Goal: Task Accomplishment & Management: Use online tool/utility

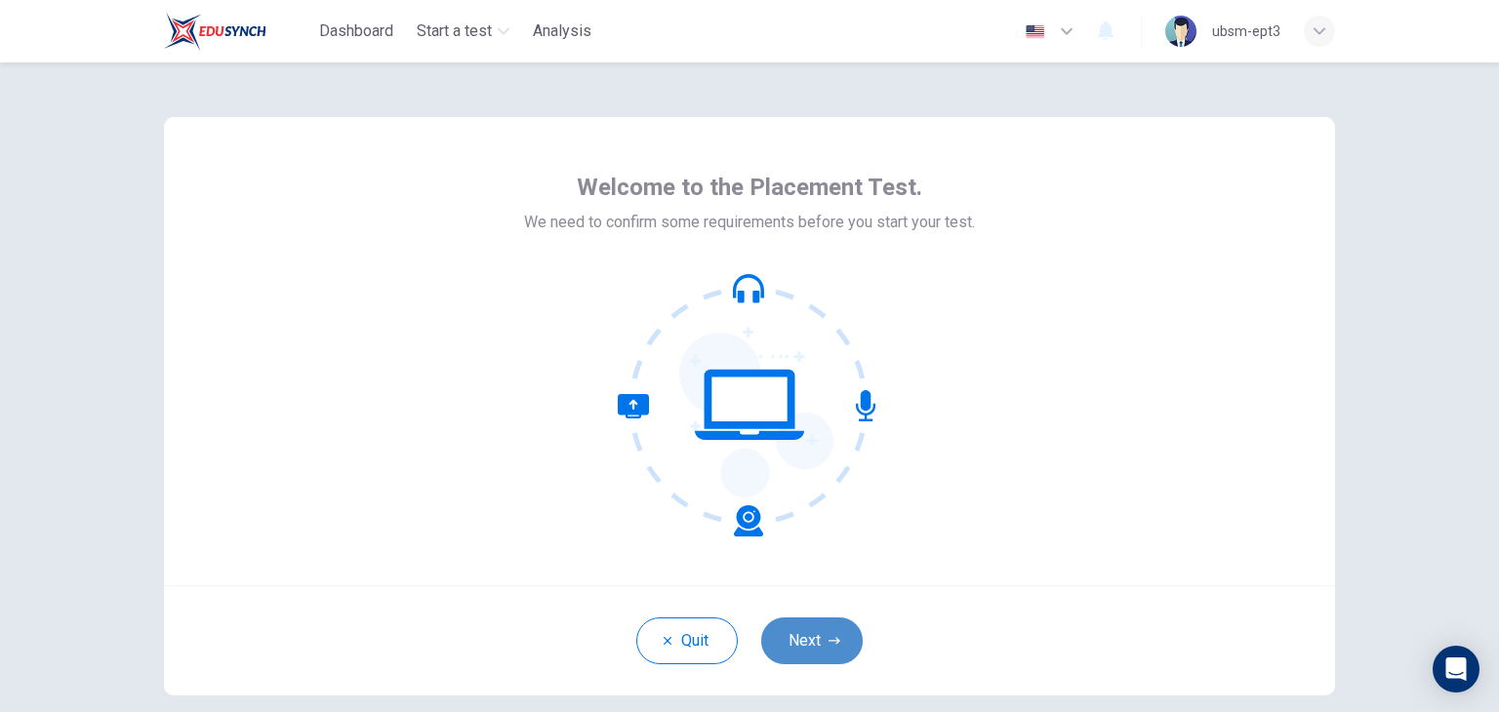
click at [828, 637] on icon "button" at bounding box center [834, 641] width 12 height 12
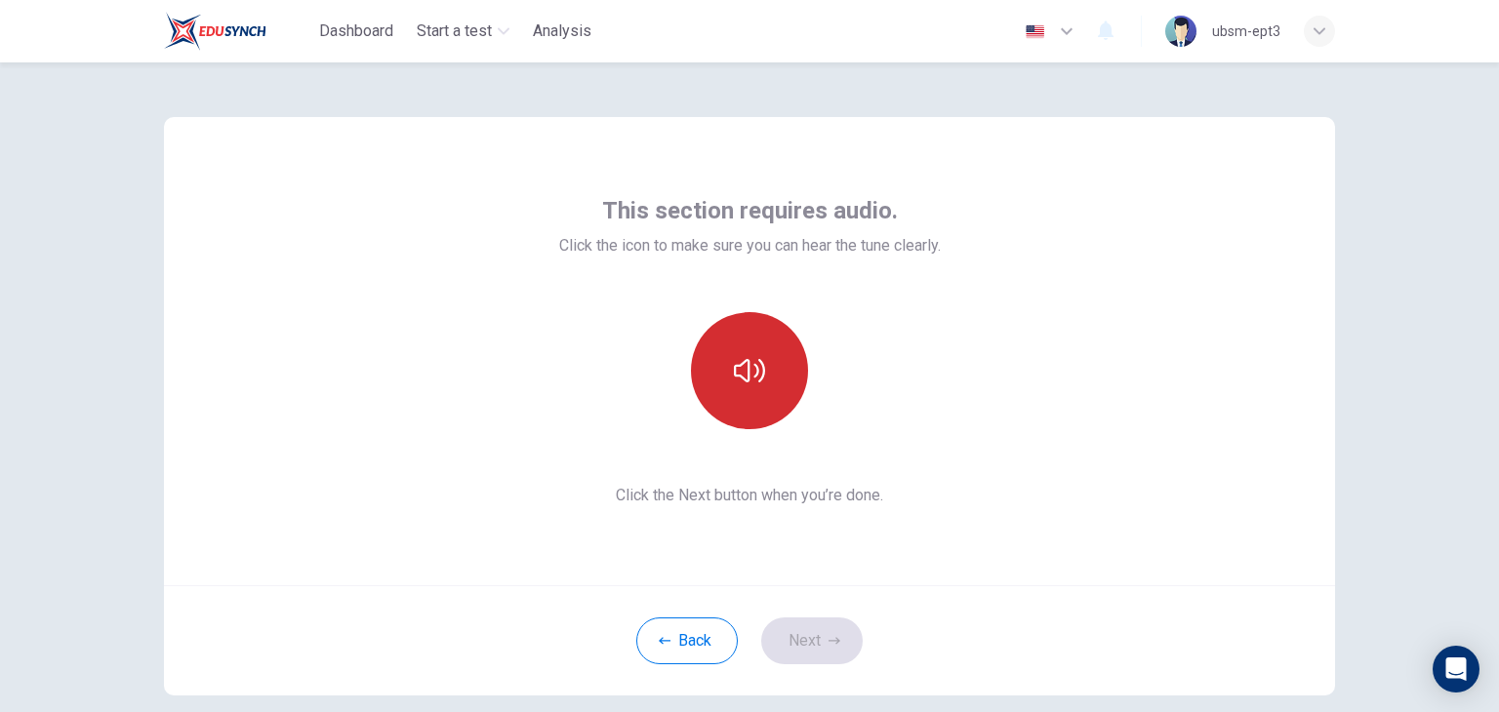
click at [752, 415] on button "button" at bounding box center [749, 370] width 117 height 117
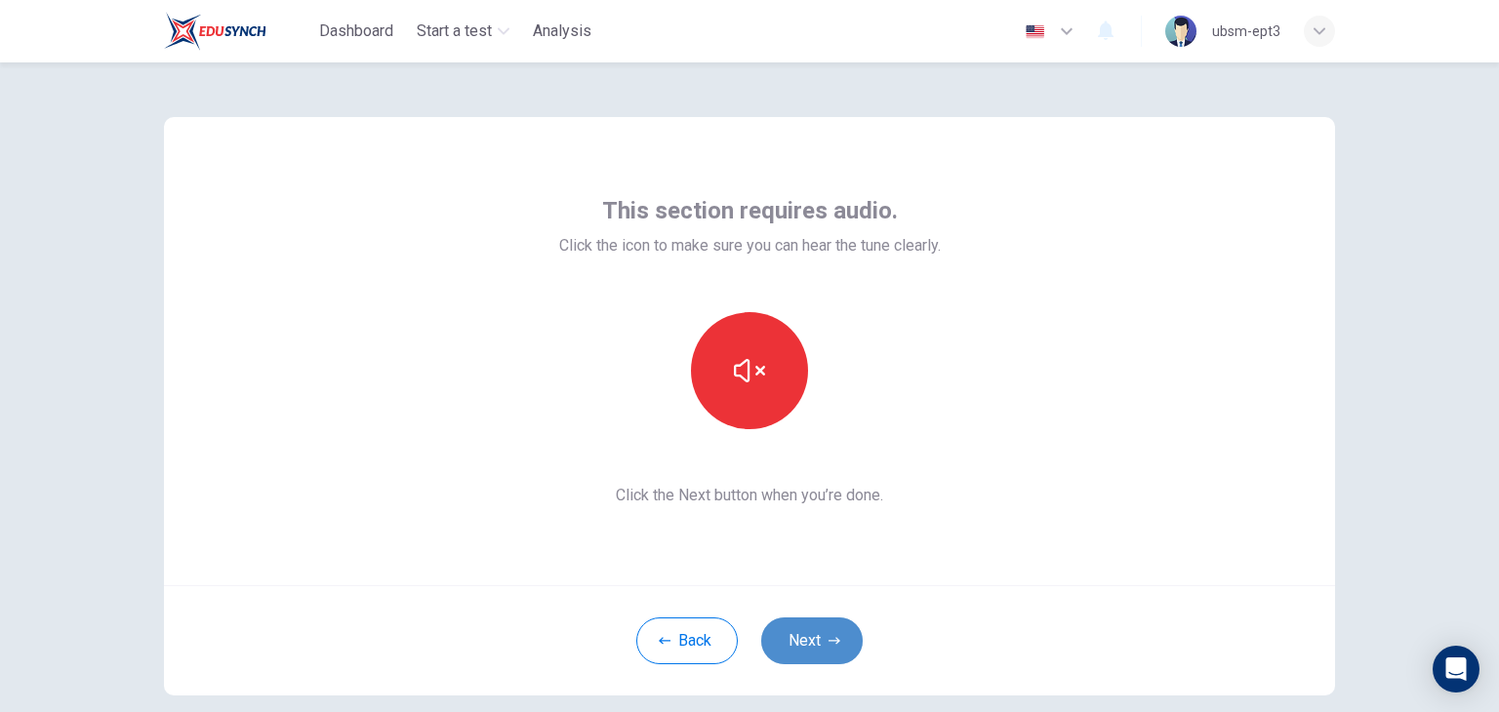
click at [818, 644] on button "Next" at bounding box center [811, 641] width 101 height 47
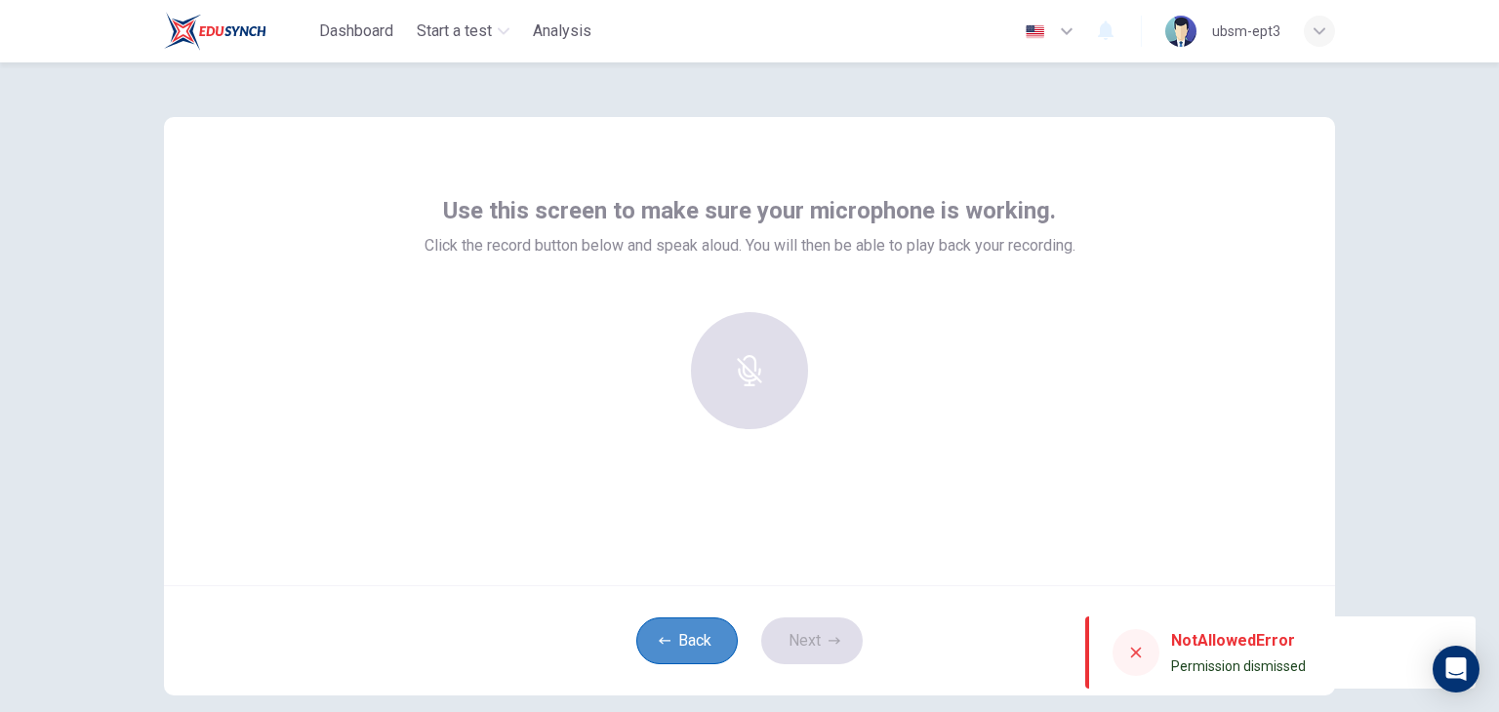
click at [701, 648] on button "Back" at bounding box center [686, 641] width 101 height 47
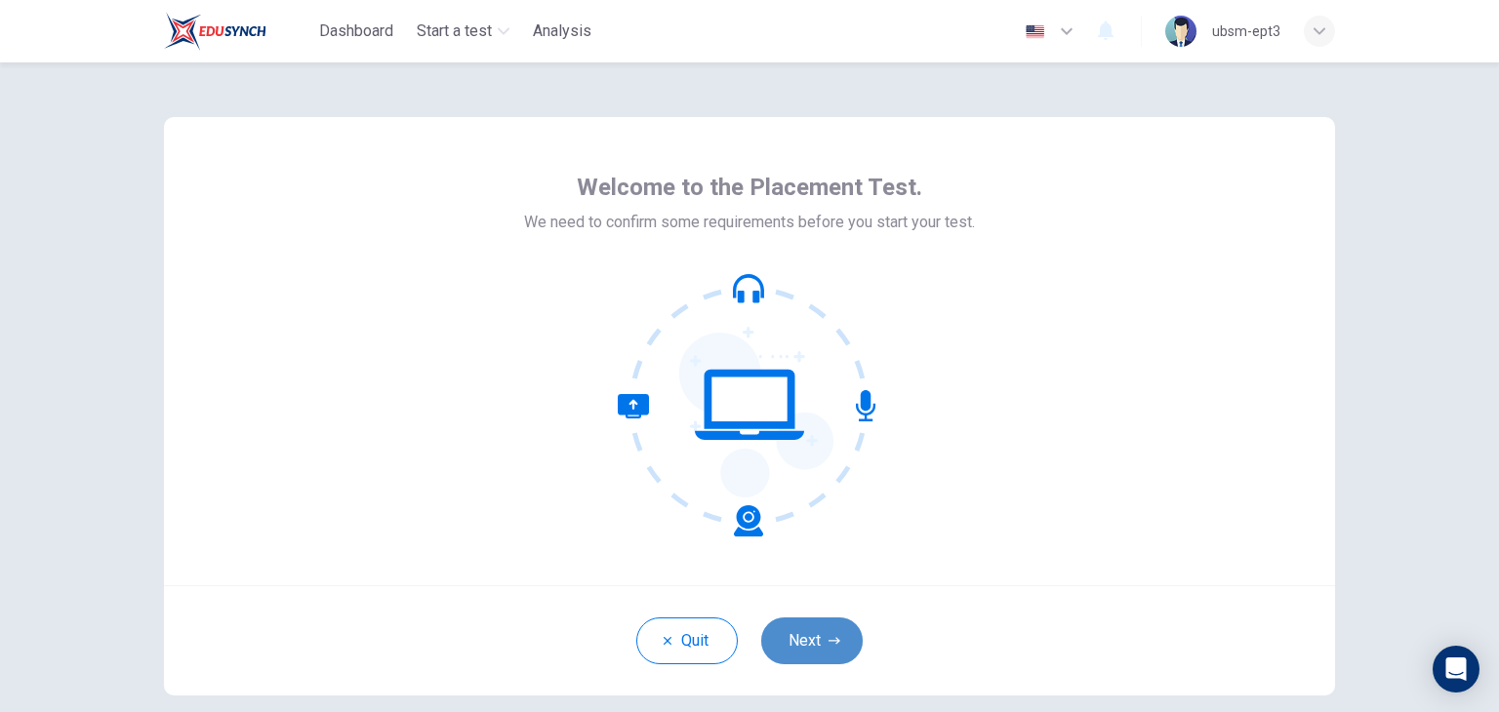
click at [818, 650] on button "Next" at bounding box center [811, 641] width 101 height 47
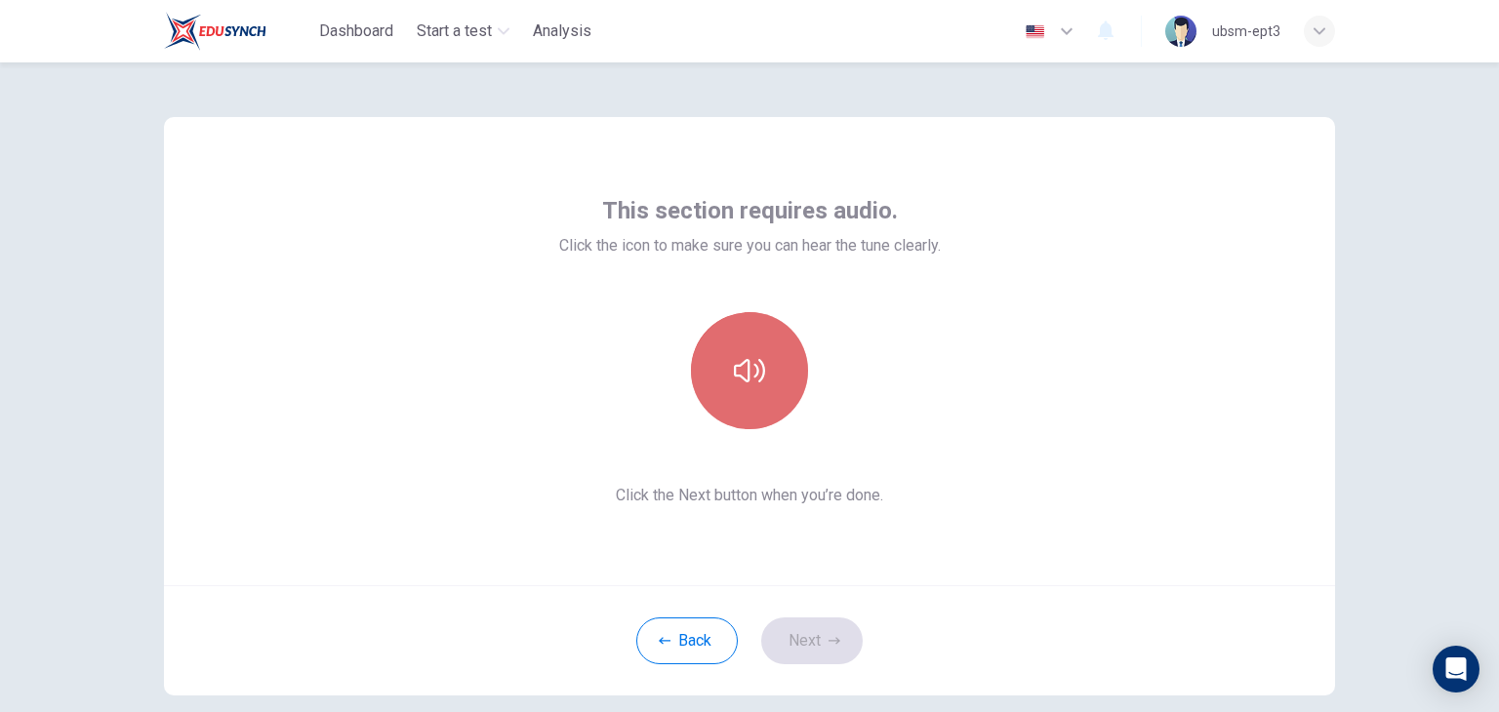
click at [726, 360] on button "button" at bounding box center [749, 370] width 117 height 117
click at [751, 395] on button "button" at bounding box center [749, 370] width 117 height 117
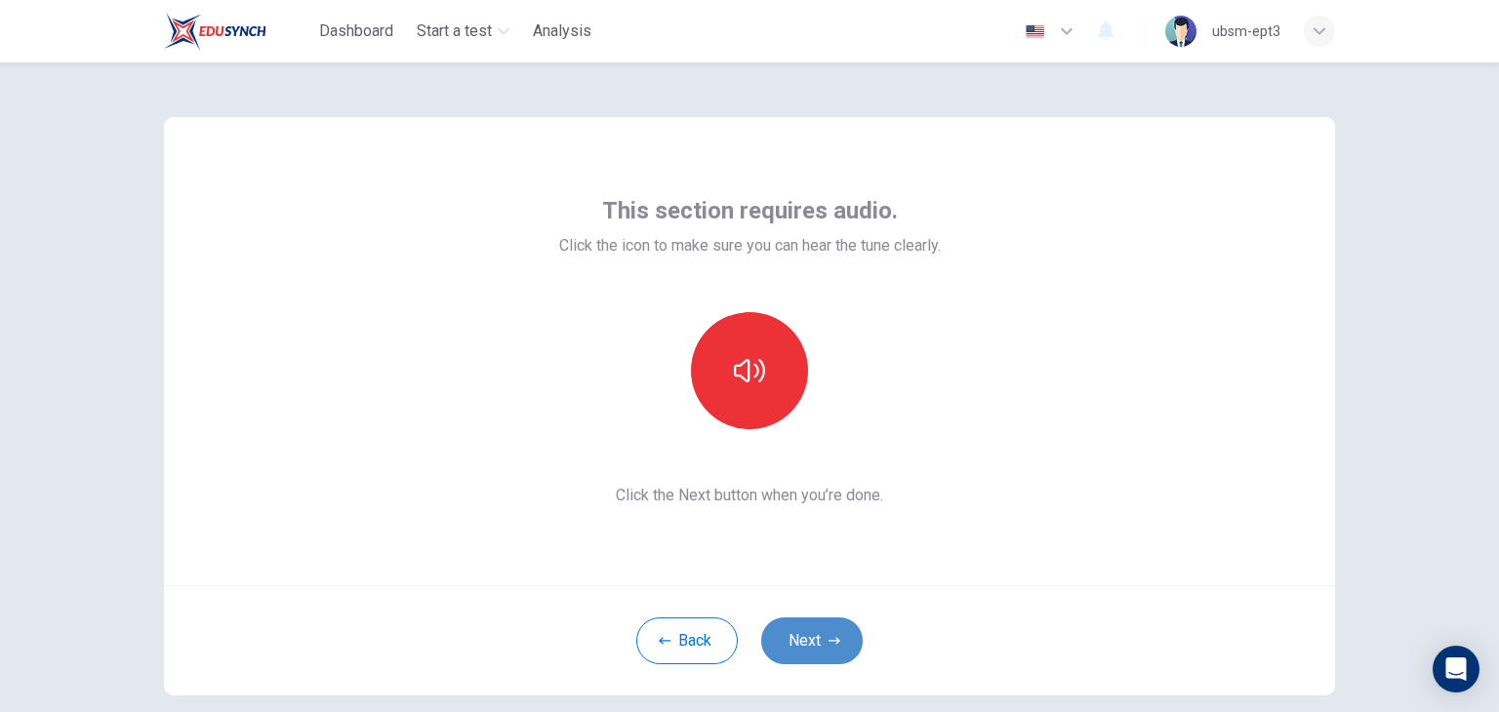
click at [802, 631] on button "Next" at bounding box center [811, 641] width 101 height 47
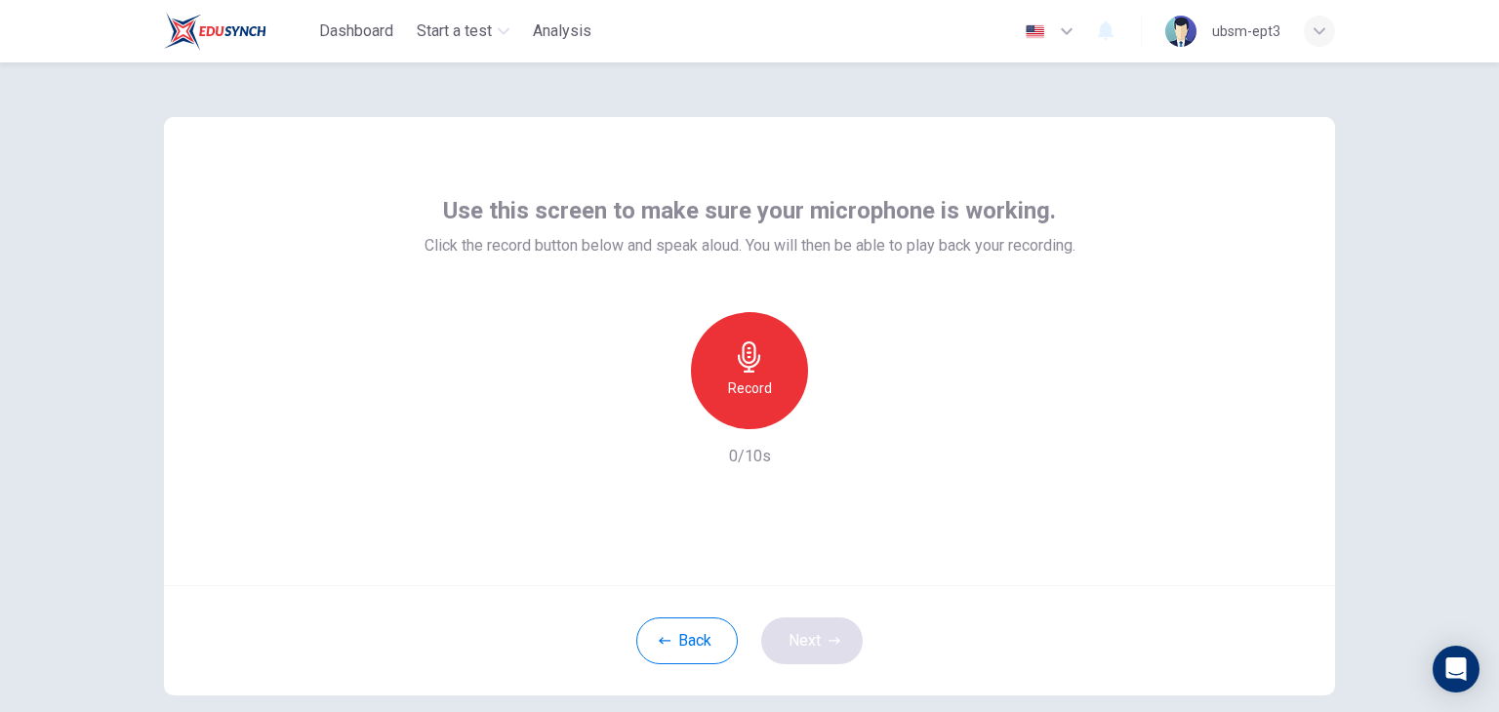
click at [802, 631] on div "Back Next" at bounding box center [749, 640] width 1171 height 110
click at [744, 375] on div "Record" at bounding box center [749, 370] width 117 height 117
click at [752, 399] on h6 "Stop" at bounding box center [749, 388] width 29 height 23
click at [817, 653] on button "Next" at bounding box center [811, 641] width 101 height 47
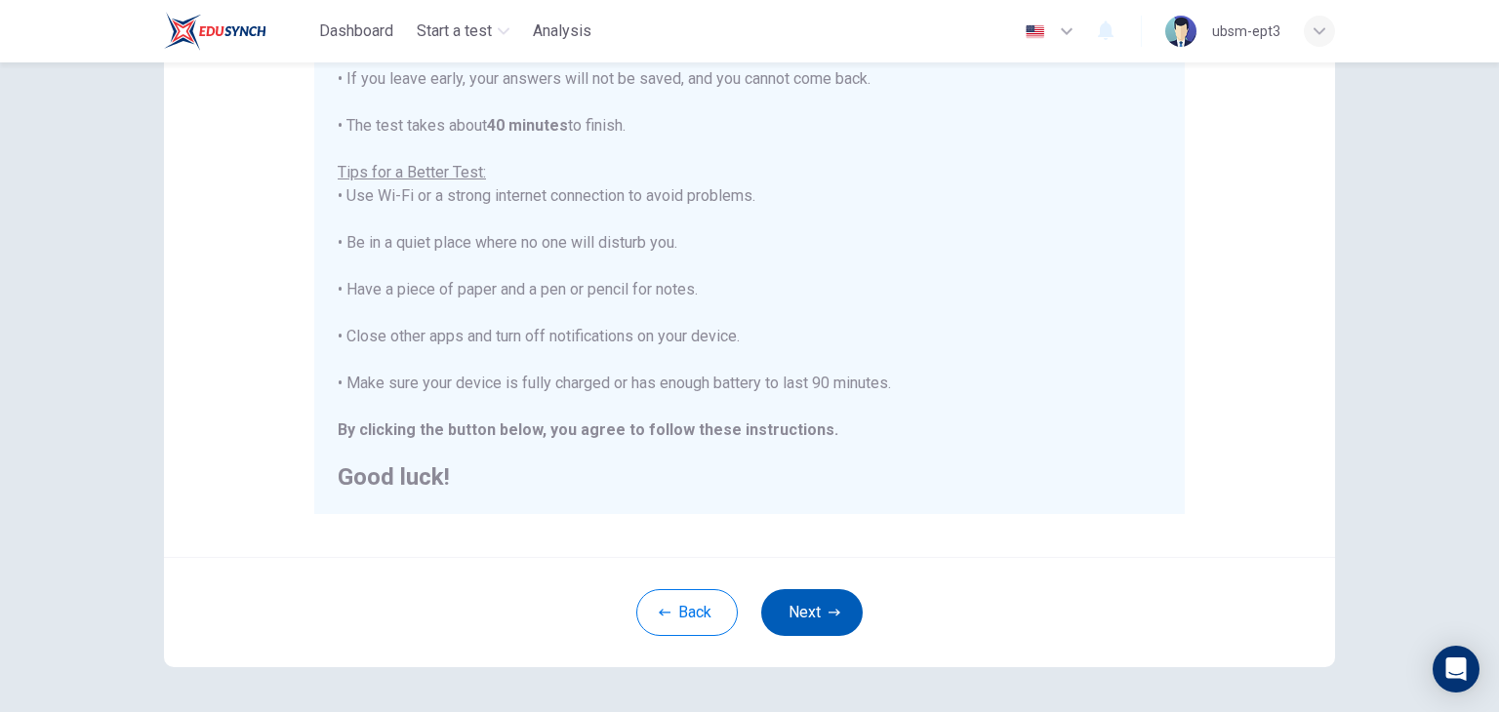
scroll to position [355, 0]
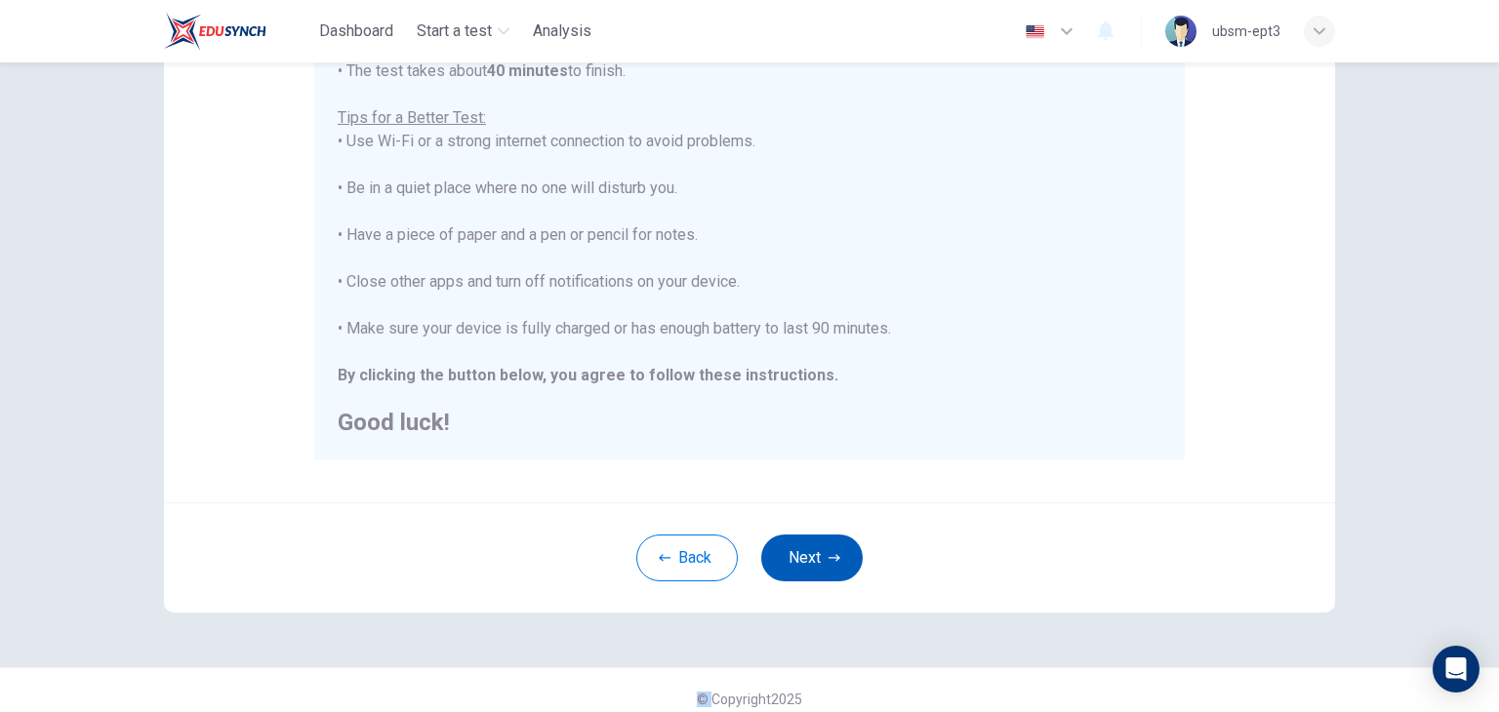
click at [837, 550] on button "Next" at bounding box center [811, 558] width 101 height 47
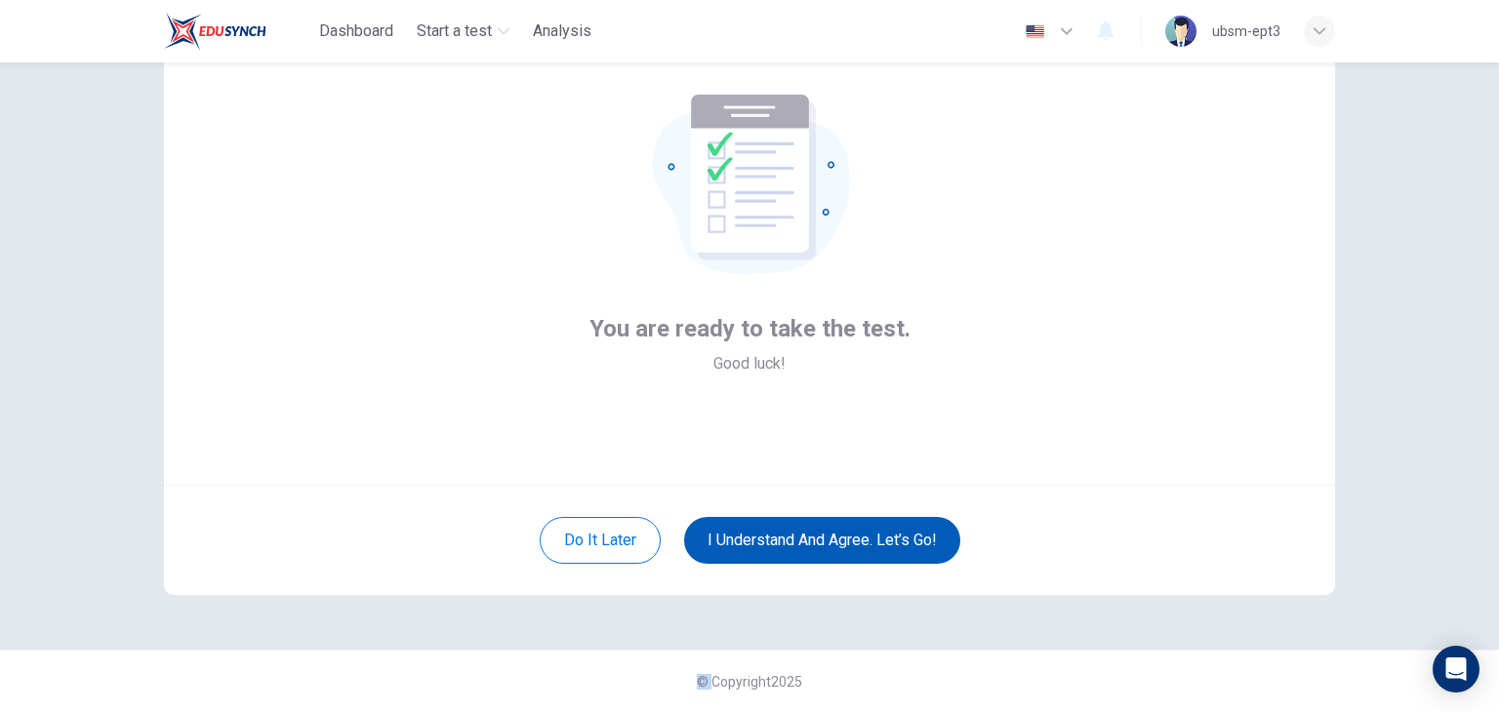
scroll to position [101, 0]
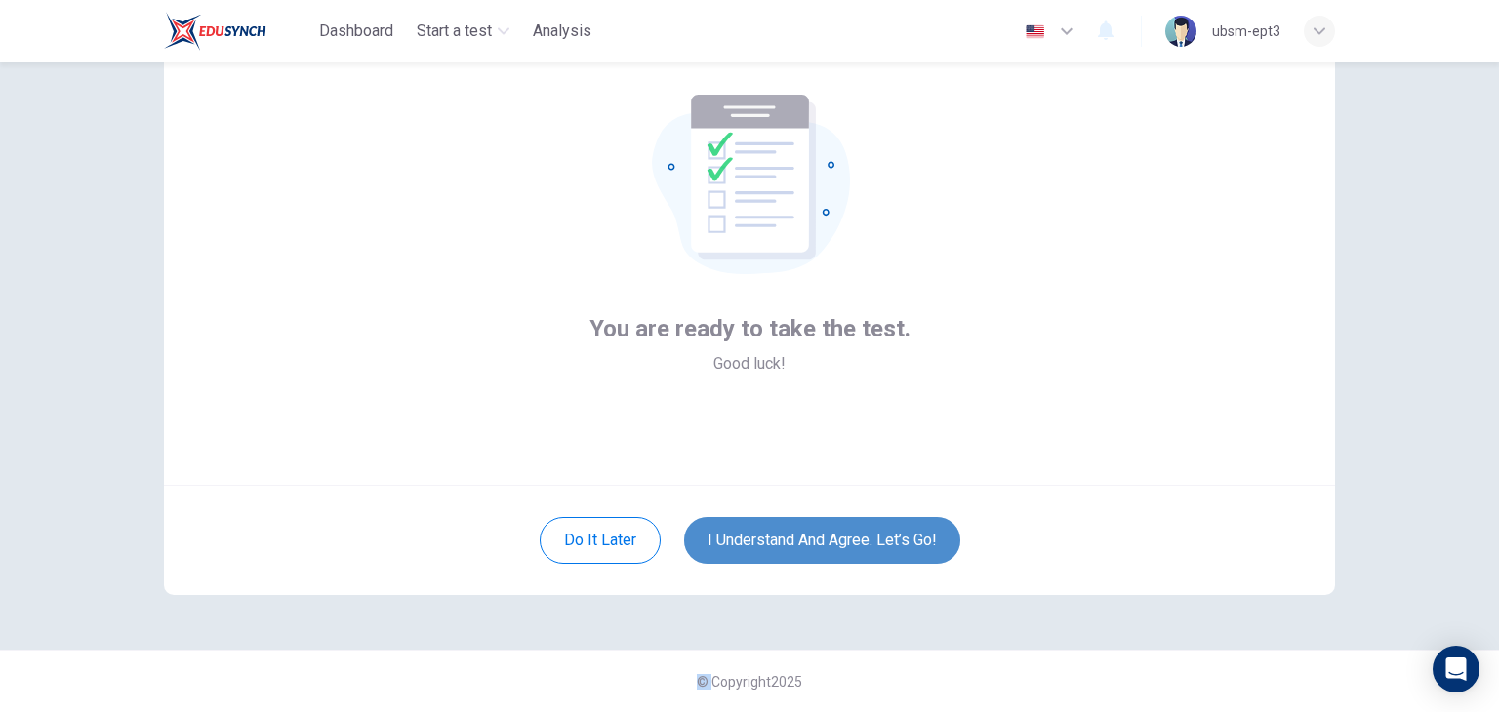
click at [837, 550] on button "I understand and agree. Let’s go!" at bounding box center [822, 540] width 276 height 47
